Goal: Communication & Community: Answer question/provide support

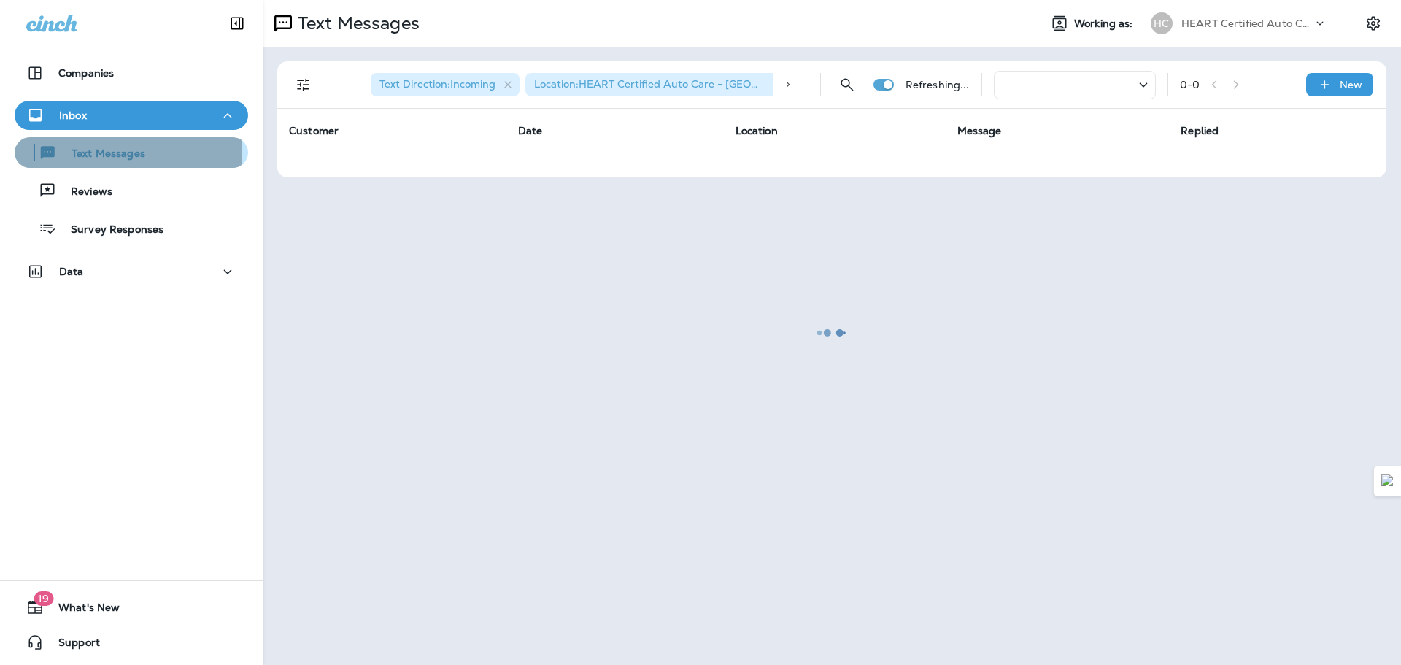
click at [88, 151] on p "Text Messages" at bounding box center [101, 154] width 88 height 14
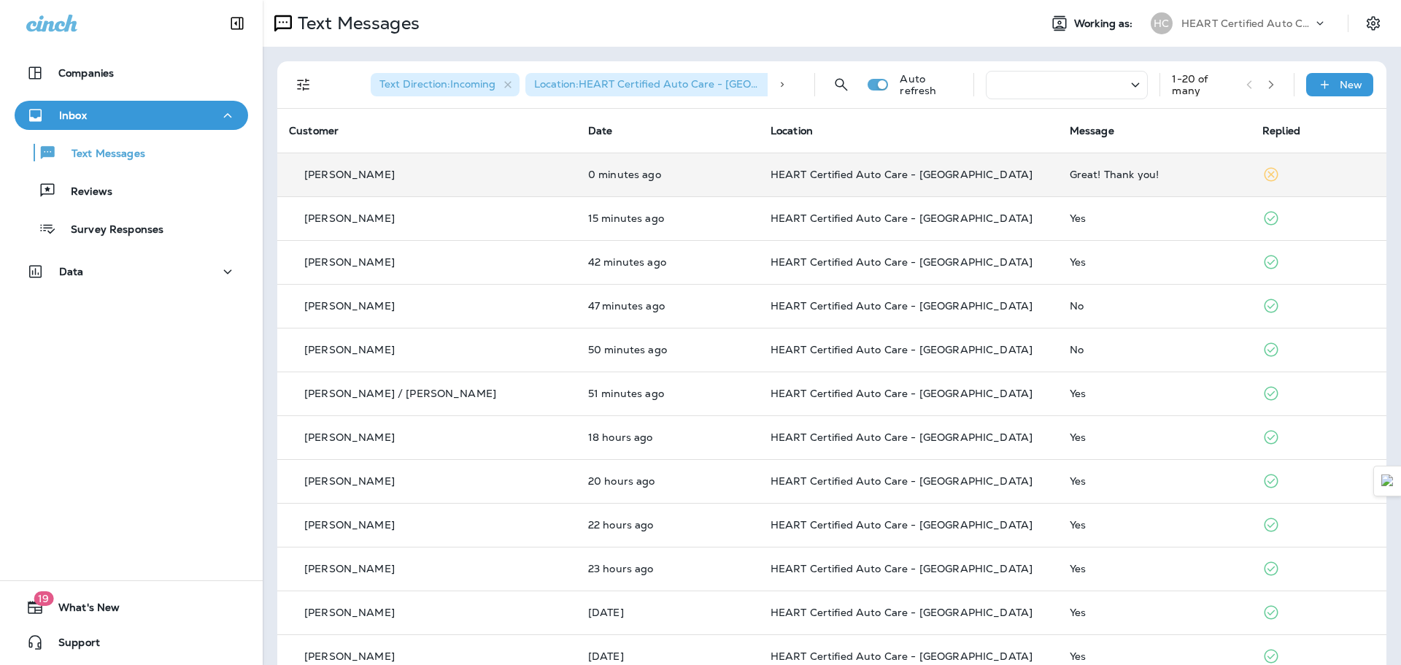
click at [886, 170] on span "HEART Certified Auto Care - [GEOGRAPHIC_DATA]" at bounding box center [901, 174] width 262 height 13
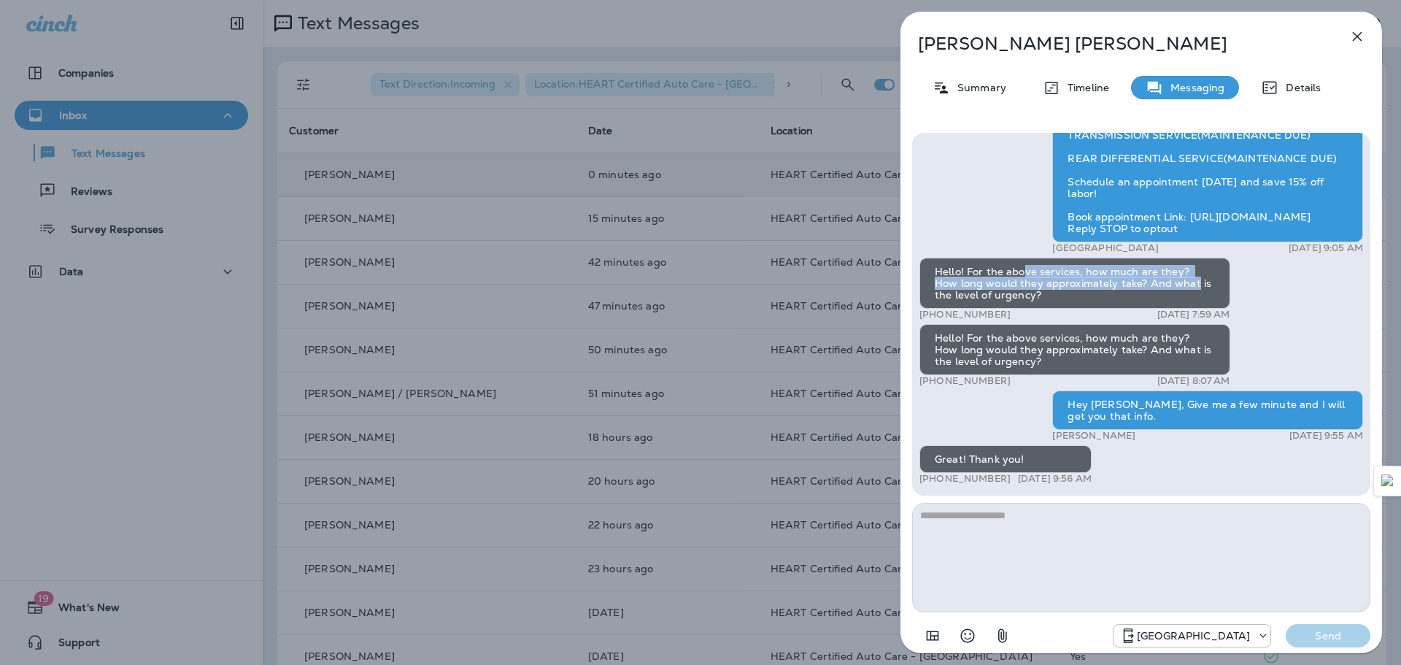
drag, startPoint x: 1023, startPoint y: 276, endPoint x: 1168, endPoint y: 283, distance: 144.6
click at [1123, 283] on div "Hello! For the above services, how much are they? How long would they approxima…" at bounding box center [1074, 283] width 311 height 51
drag, startPoint x: 978, startPoint y: 276, endPoint x: 1063, endPoint y: 294, distance: 86.4
click at [1063, 294] on div "Hello! For the above services, how much are they? How long would they approxima…" at bounding box center [1074, 283] width 311 height 51
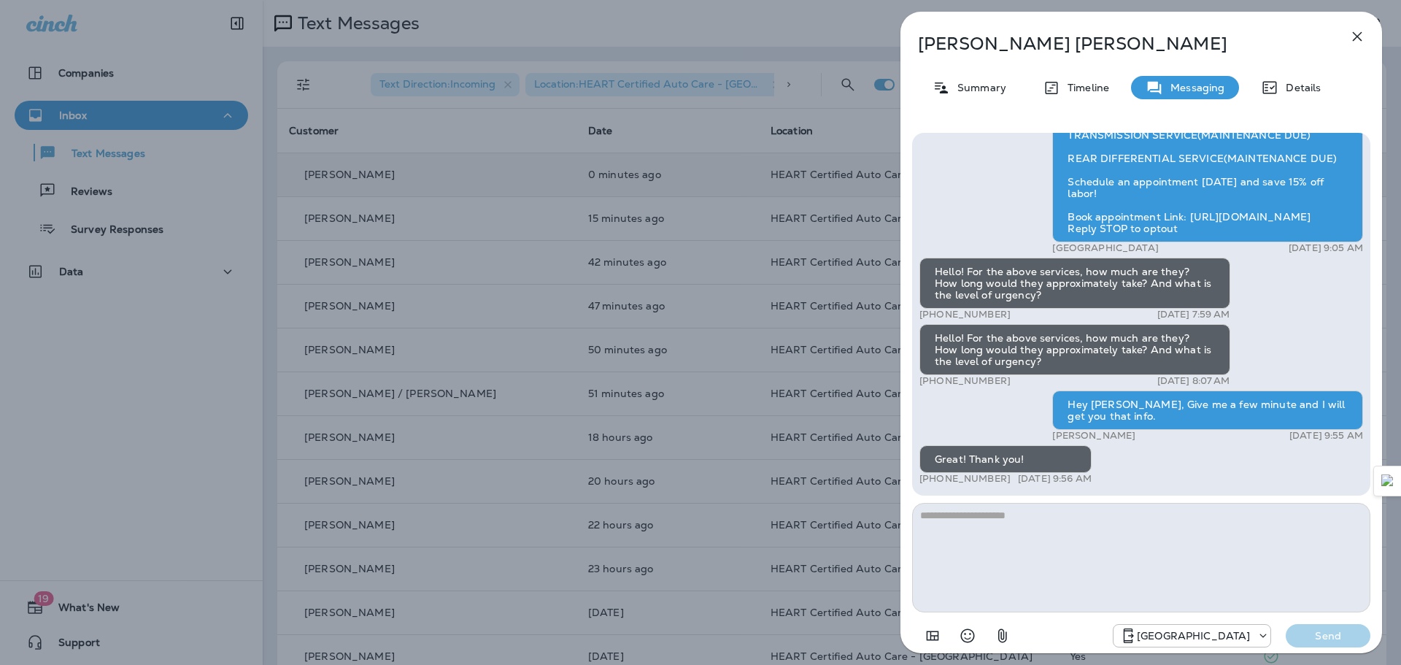
click at [1063, 294] on div "Hello! For the above services, how much are they? How long would they approxima…" at bounding box center [1074, 283] width 311 height 51
drag, startPoint x: 1042, startPoint y: 292, endPoint x: 940, endPoint y: 271, distance: 104.2
click at [940, 271] on div "Hello! For the above services, how much are they? How long would they approxima…" at bounding box center [1074, 283] width 311 height 51
drag, startPoint x: 1029, startPoint y: 342, endPoint x: 1095, endPoint y: 356, distance: 67.8
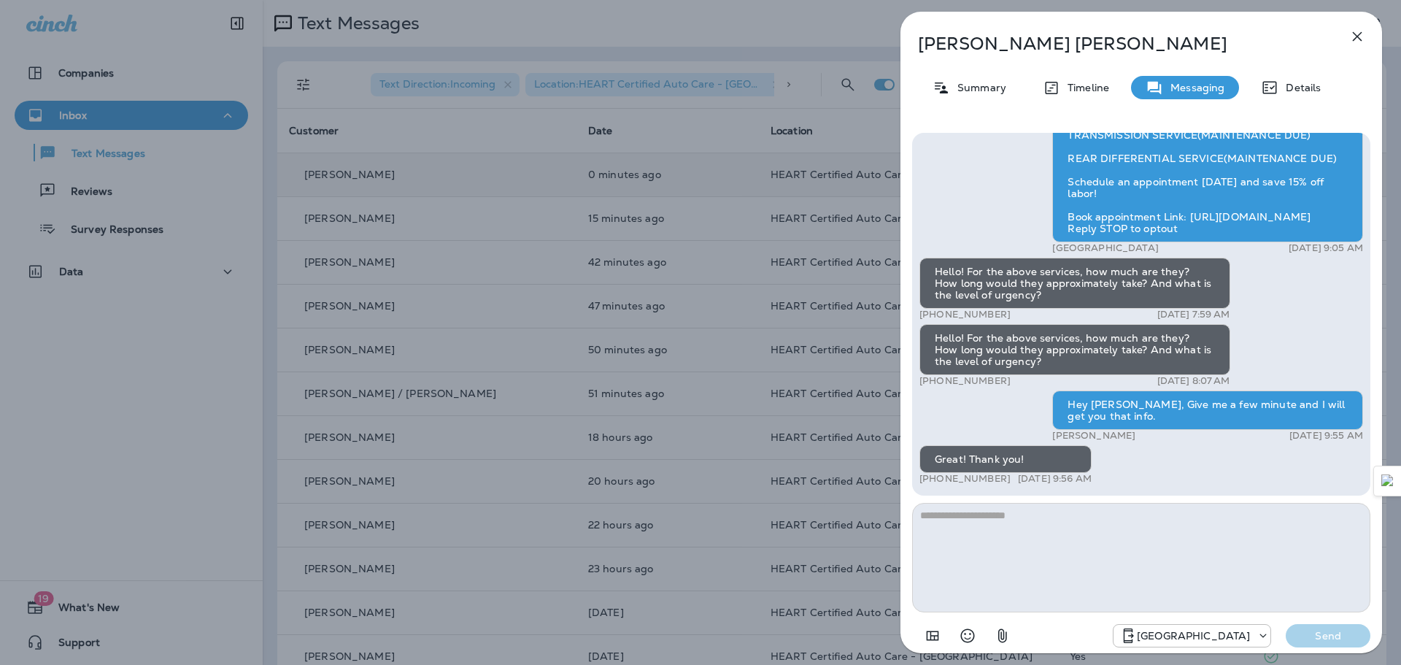
click at [1095, 356] on div "Hello! For the above services, how much are they? How long would they approxima…" at bounding box center [1074, 349] width 311 height 51
click at [1005, 520] on textarea at bounding box center [1141, 557] width 458 height 109
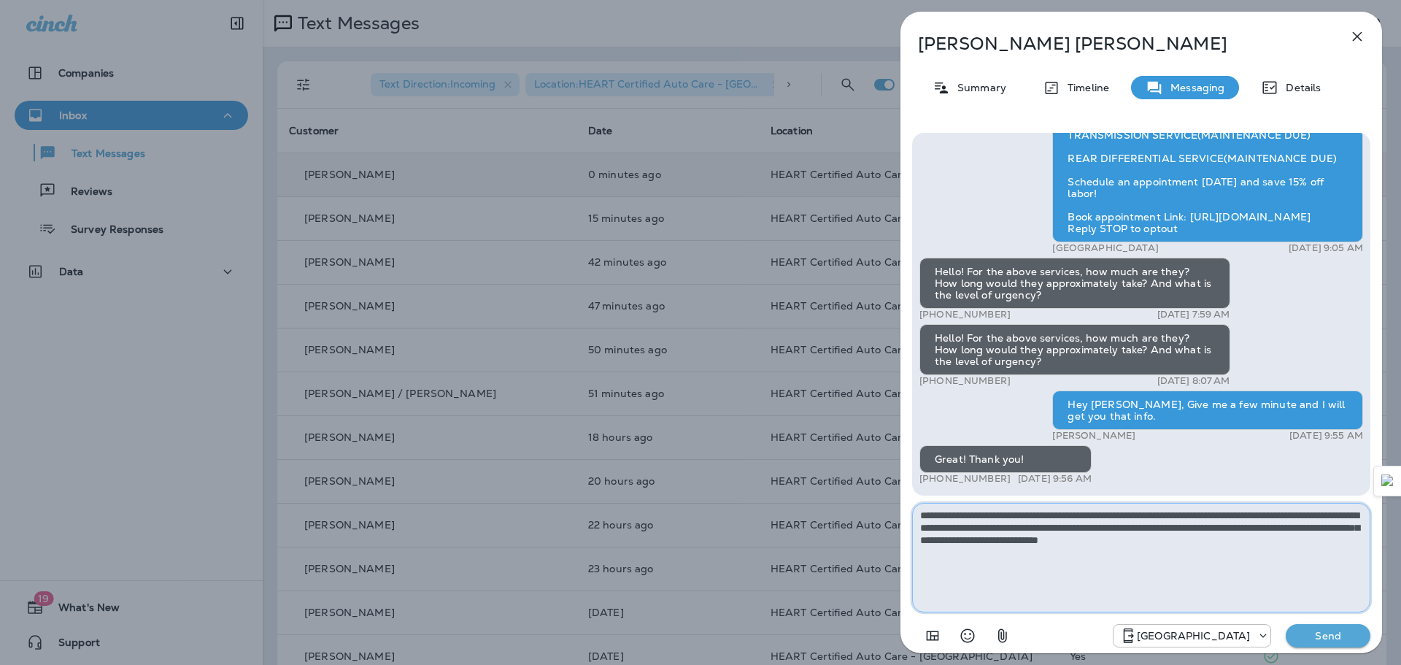
type textarea "**********"
click at [1123, 632] on p "Send" at bounding box center [1327, 635] width 61 height 13
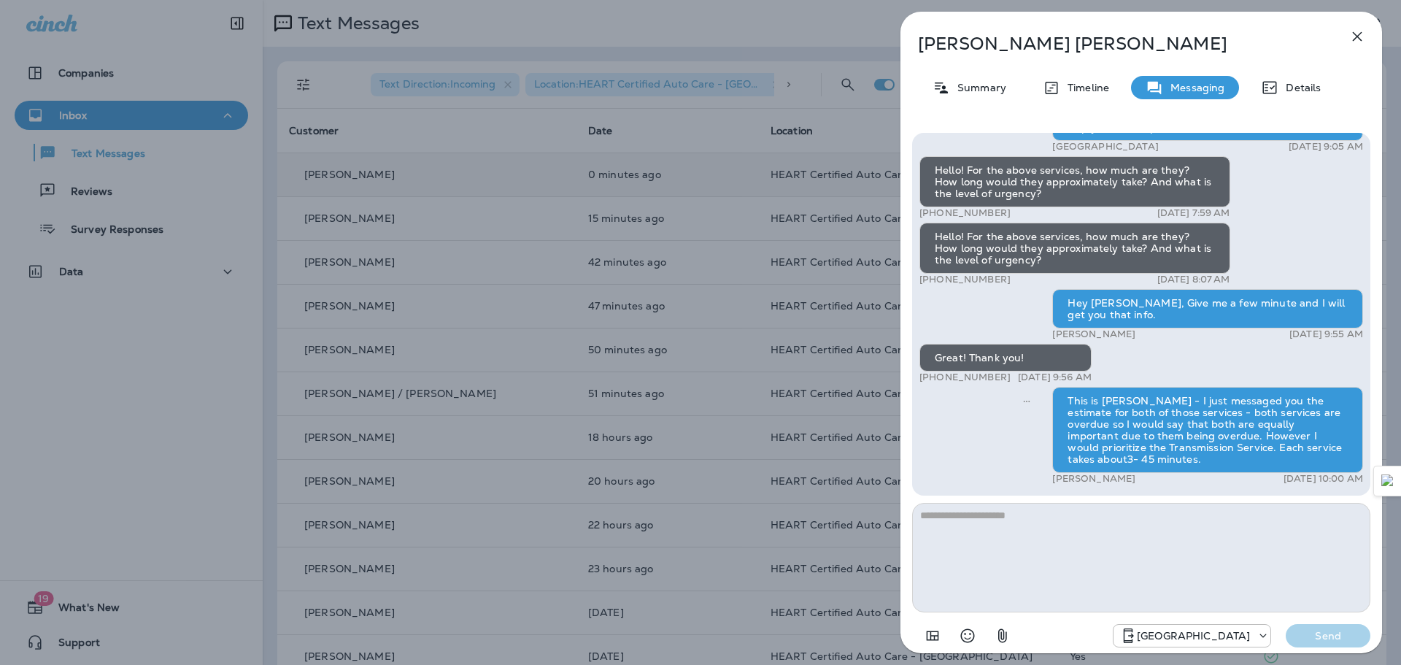
click at [1123, 36] on icon "button" at bounding box center [1357, 37] width 18 height 18
